Goal: Obtain resource: Download file/media

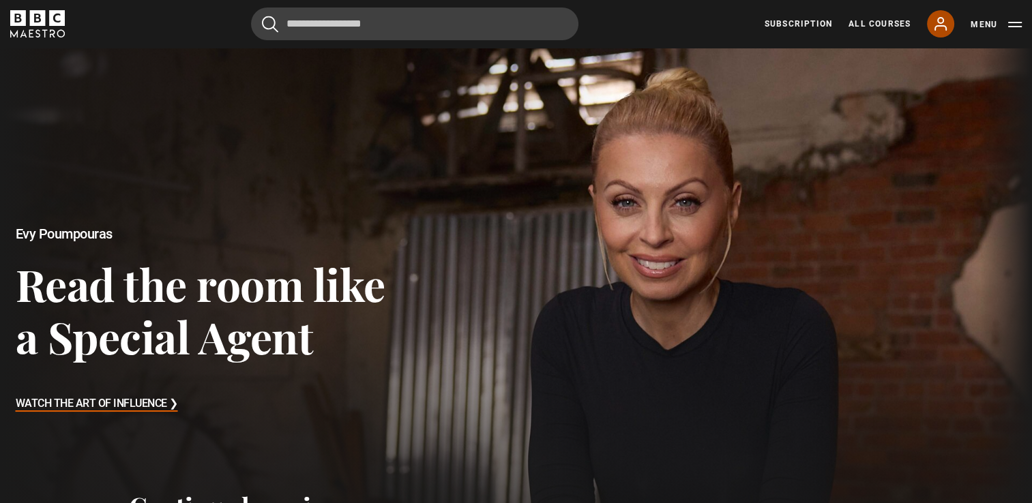
click at [944, 25] on icon at bounding box center [940, 24] width 16 height 16
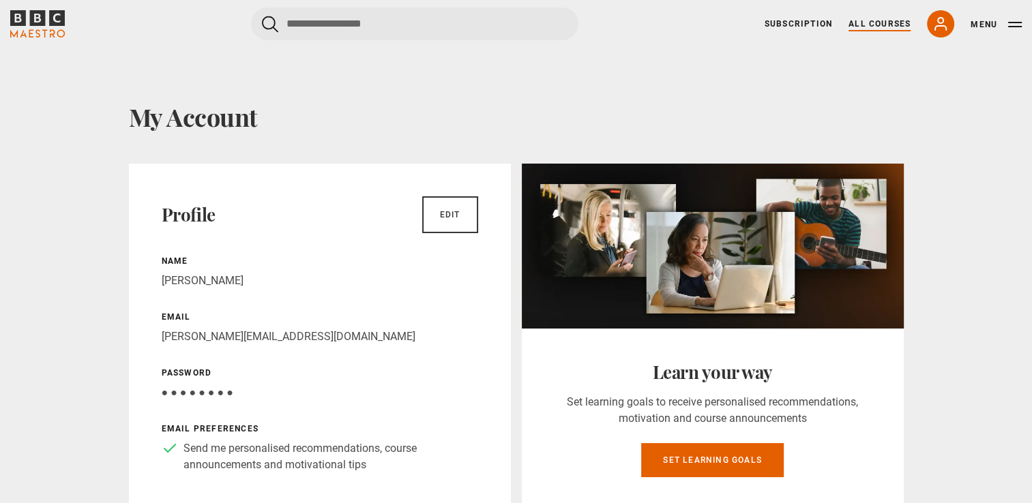
click at [878, 25] on link "All Courses" at bounding box center [879, 24] width 62 height 12
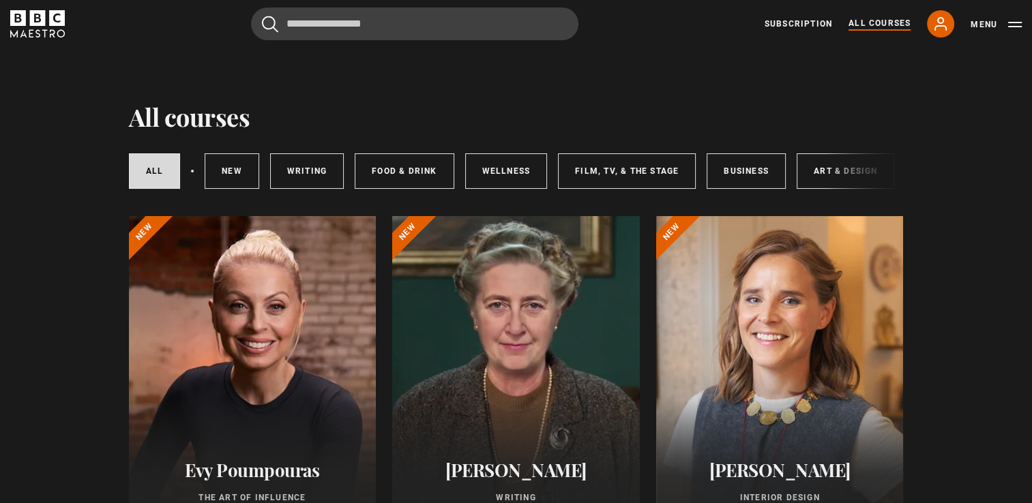
click at [312, 333] on div at bounding box center [253, 379] width 248 height 327
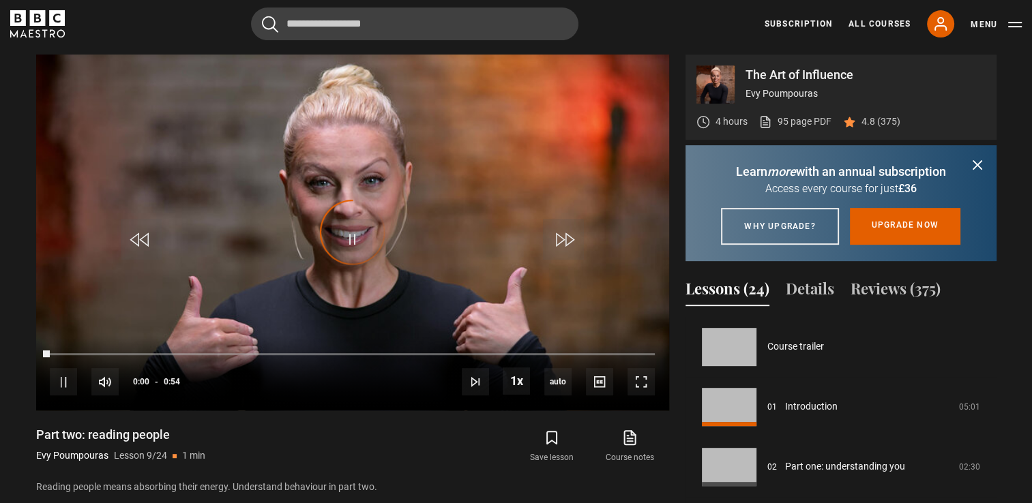
scroll to position [480, 0]
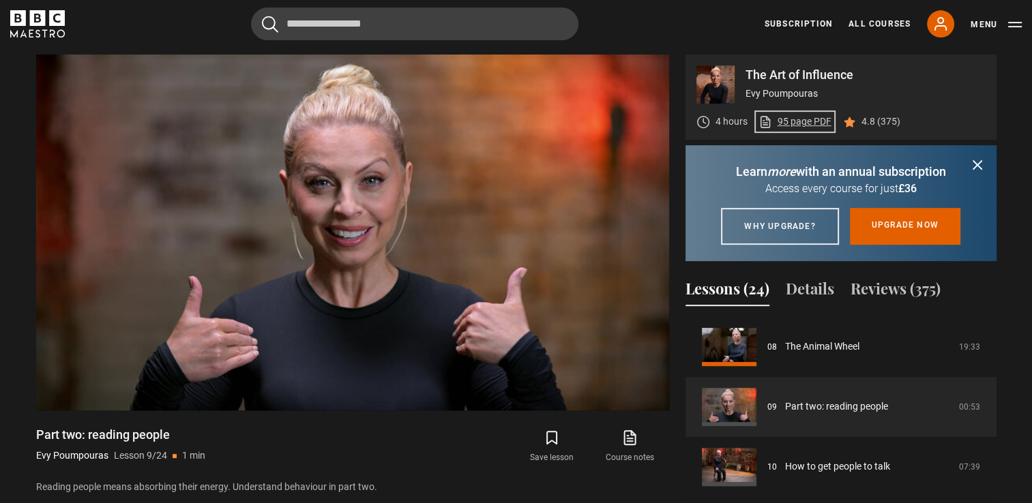
click at [802, 121] on link "95 page PDF (opens in new tab)" at bounding box center [794, 122] width 73 height 14
click at [801, 117] on link "95 page PDF (opens in new tab)" at bounding box center [794, 122] width 73 height 14
